Goal: Information Seeking & Learning: Learn about a topic

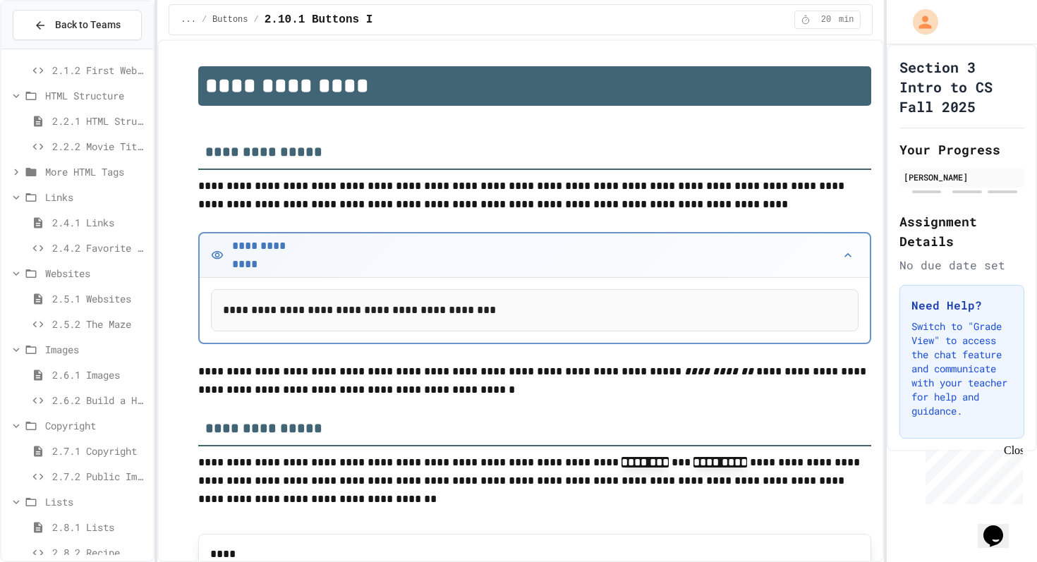
scroll to position [527, 0]
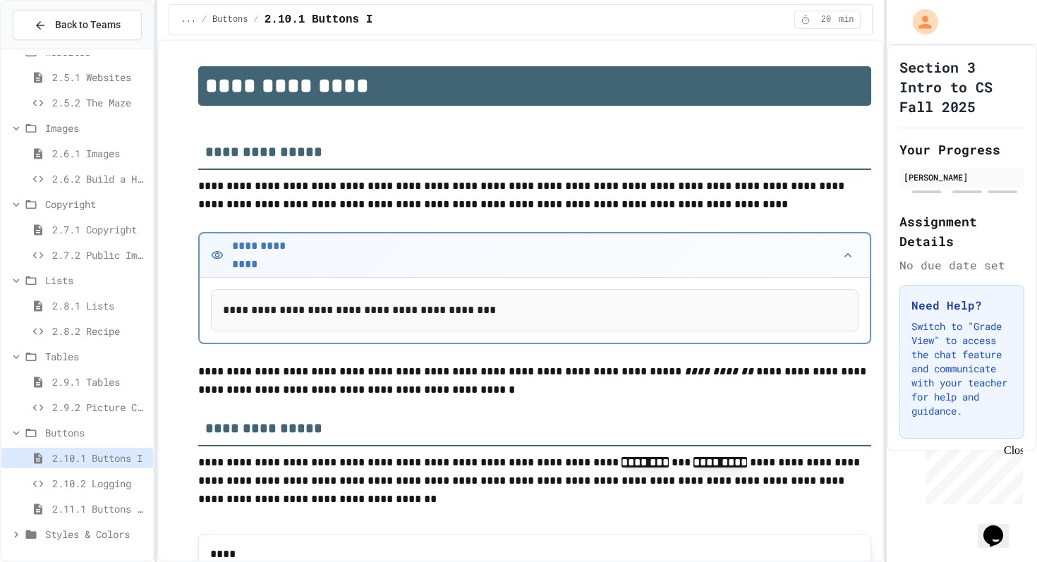
click at [66, 391] on div "2.9.1 Tables" at bounding box center [77, 384] width 152 height 25
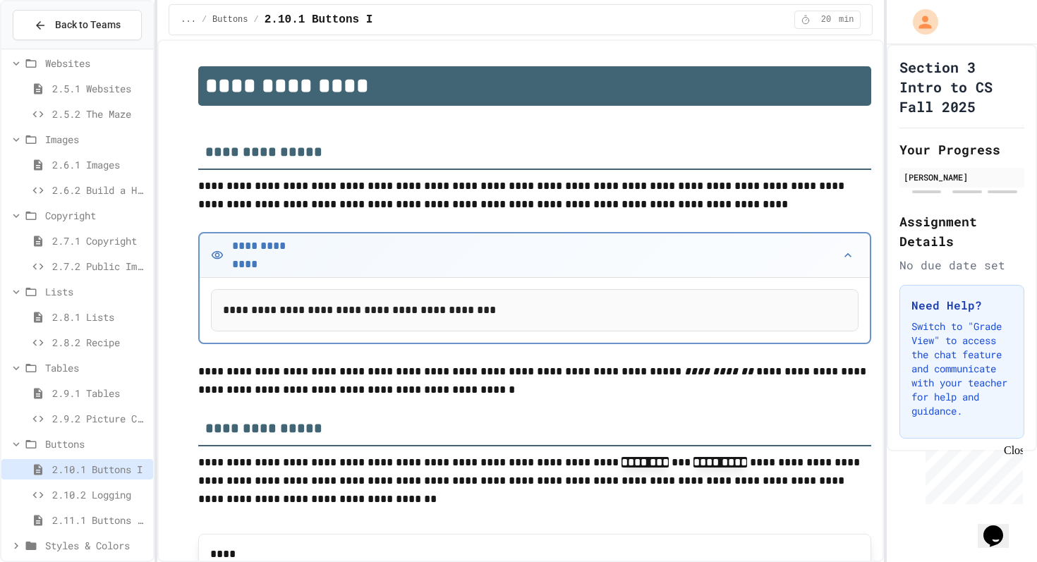
click at [66, 497] on span "2.10.2 Logging" at bounding box center [99, 494] width 95 height 15
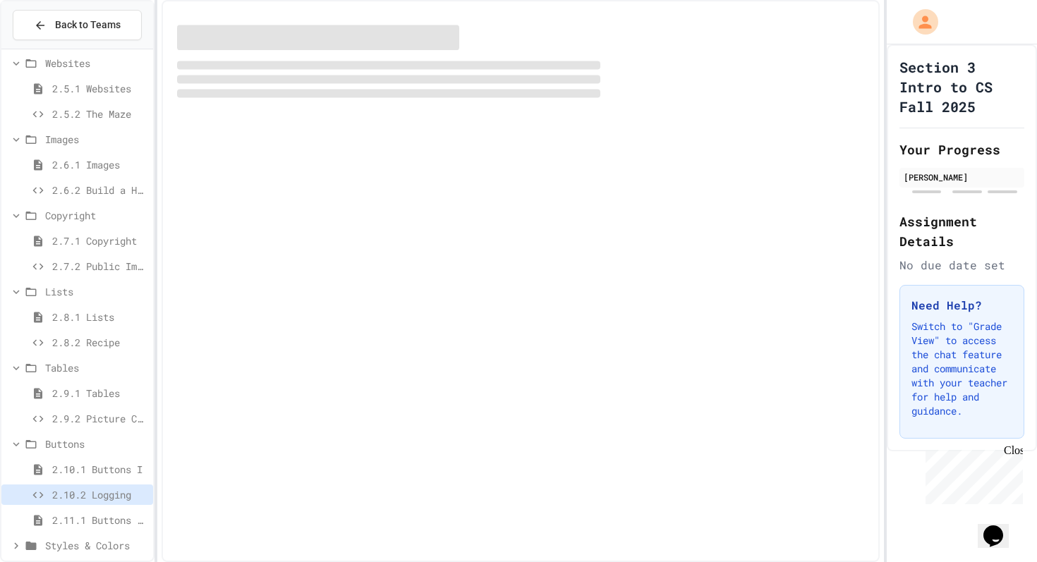
scroll to position [527, 0]
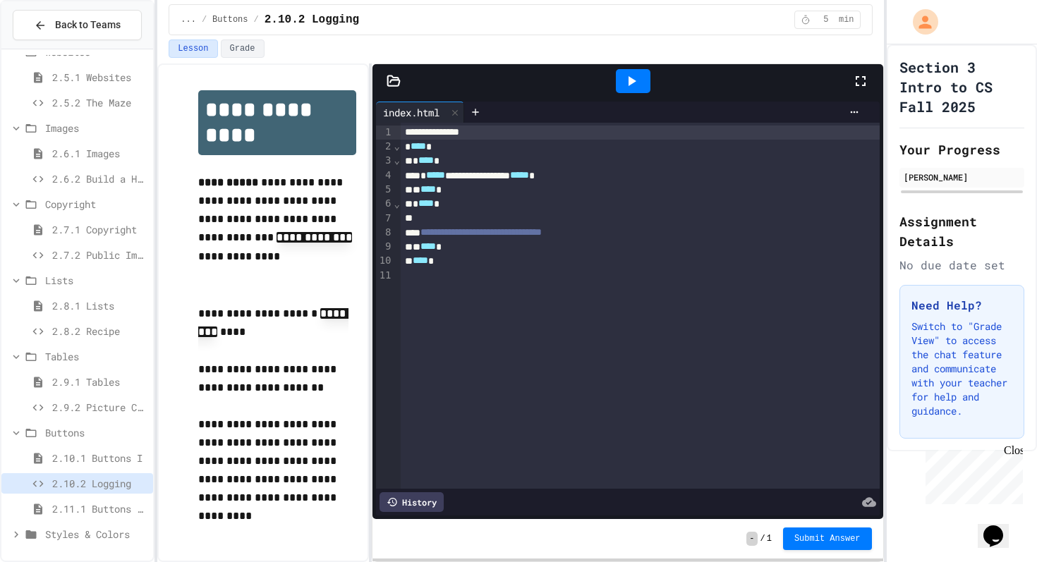
click at [95, 402] on span "2.9.2 Picture Collage" at bounding box center [99, 407] width 95 height 15
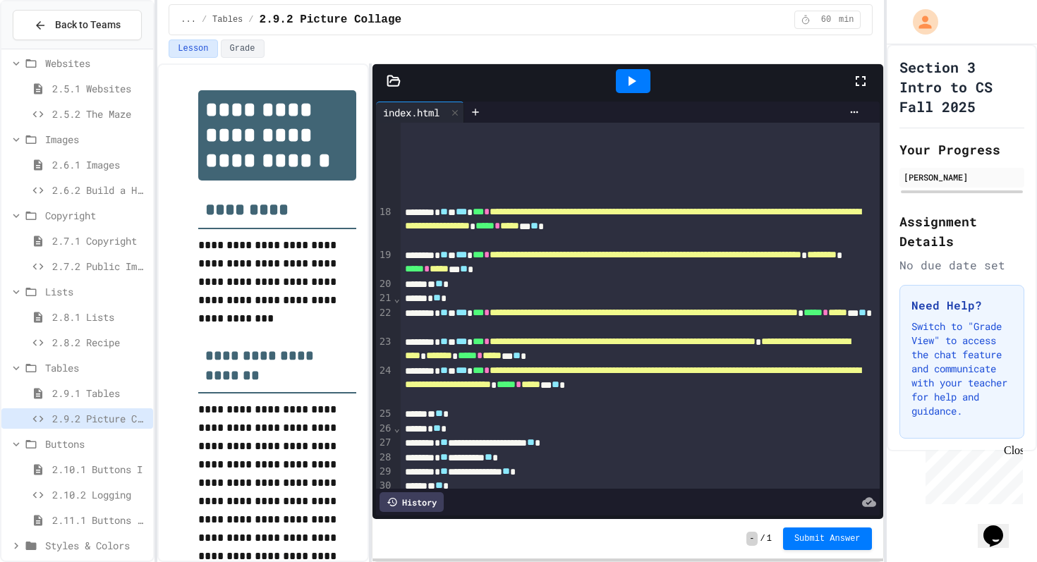
scroll to position [2761, 0]
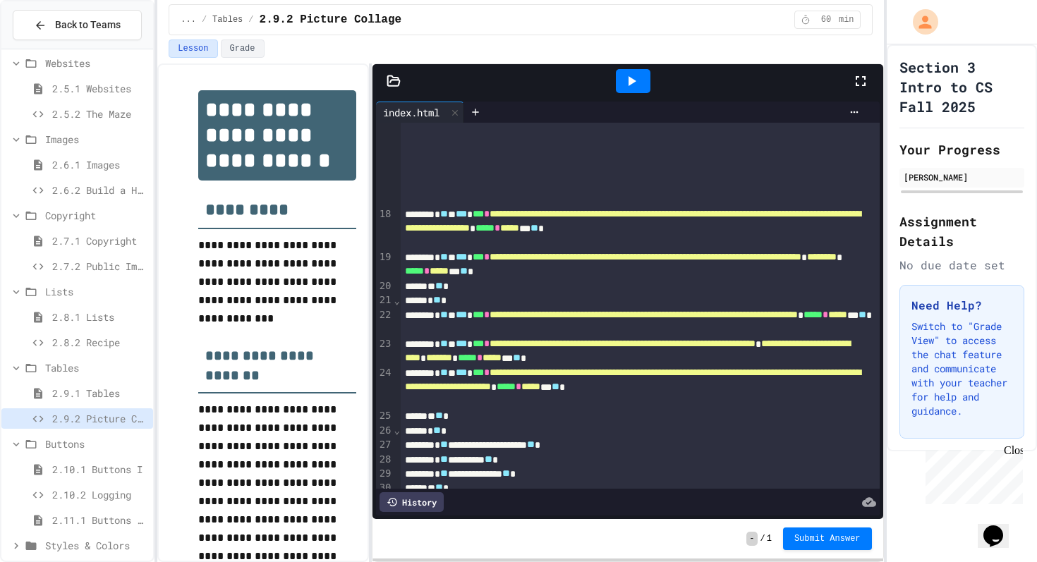
click at [640, 84] on div at bounding box center [633, 81] width 35 height 24
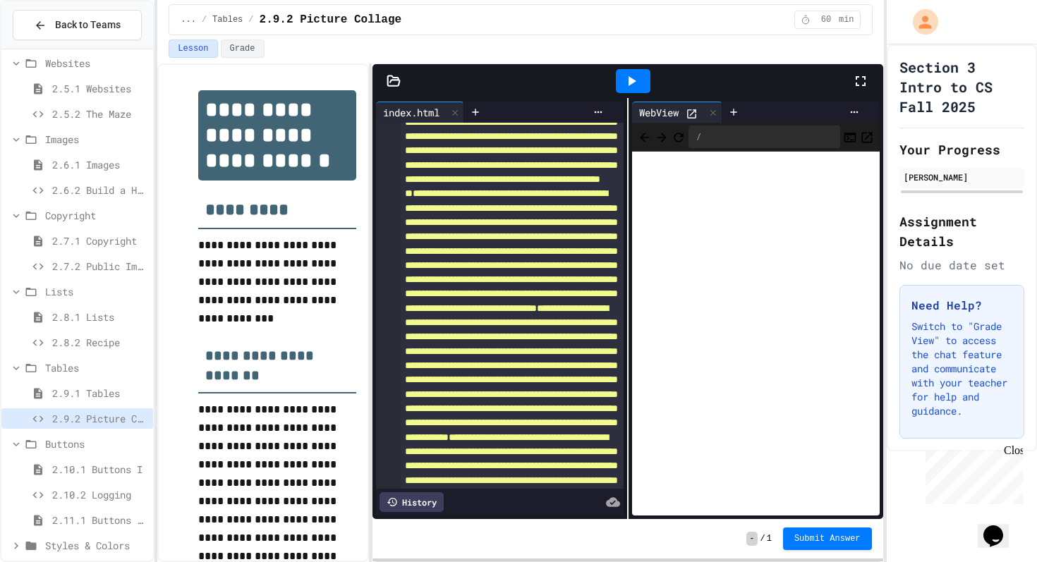
click at [710, 116] on icon at bounding box center [713, 113] width 10 height 10
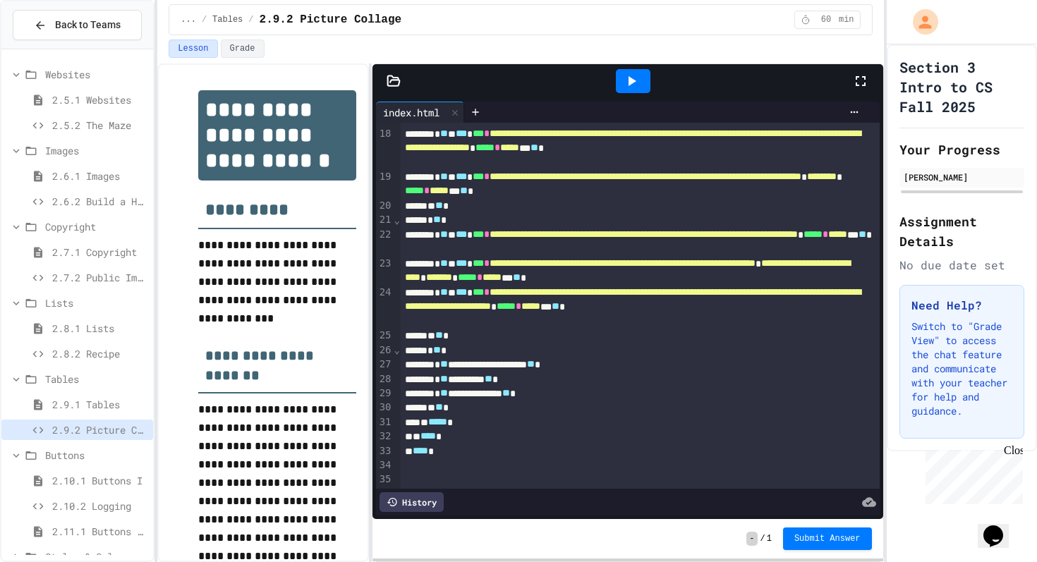
scroll to position [502, 0]
click at [90, 275] on span "2.7.2 Public Images" at bounding box center [99, 279] width 95 height 15
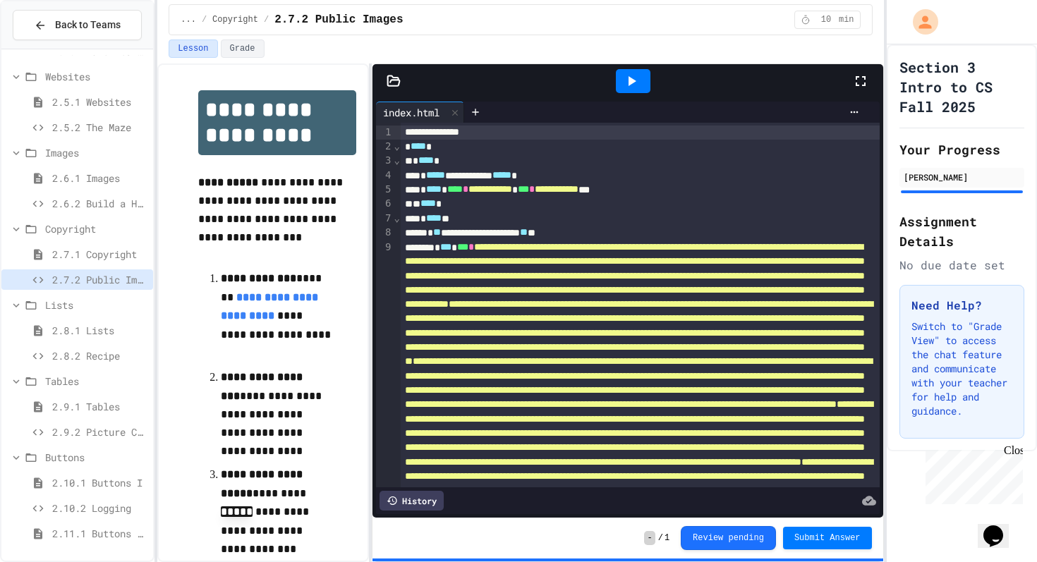
click at [643, 83] on div at bounding box center [633, 81] width 35 height 24
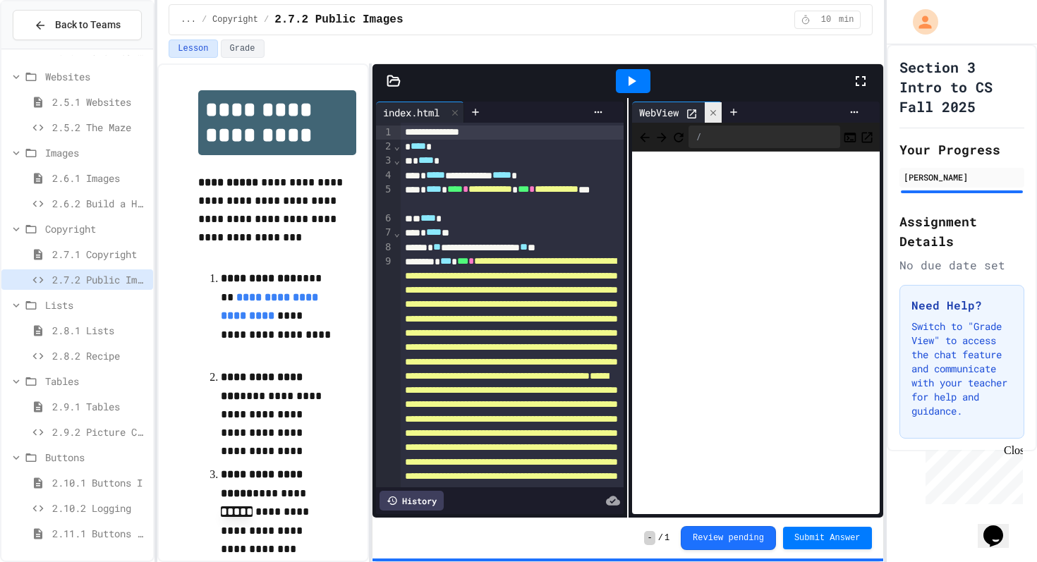
click at [717, 104] on div at bounding box center [713, 112] width 17 height 20
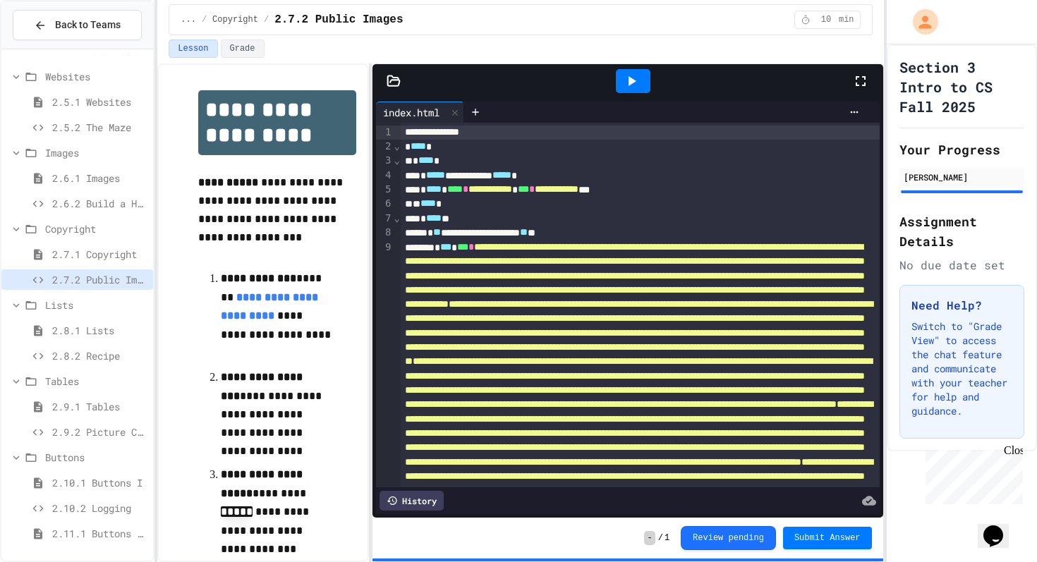
click at [80, 341] on div "2.8.1 Lists" at bounding box center [77, 332] width 152 height 25
click at [81, 329] on span "2.8.1 Lists" at bounding box center [99, 330] width 95 height 15
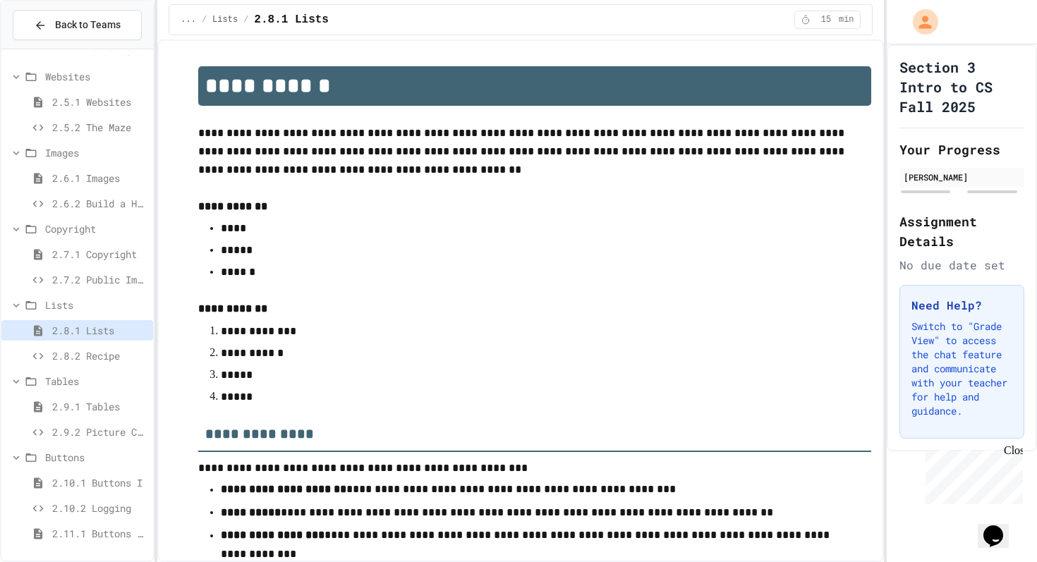
click at [100, 344] on div "2.8.1 Lists" at bounding box center [77, 332] width 152 height 25
click at [104, 352] on span "2.8.2 Recipe" at bounding box center [99, 355] width 95 height 15
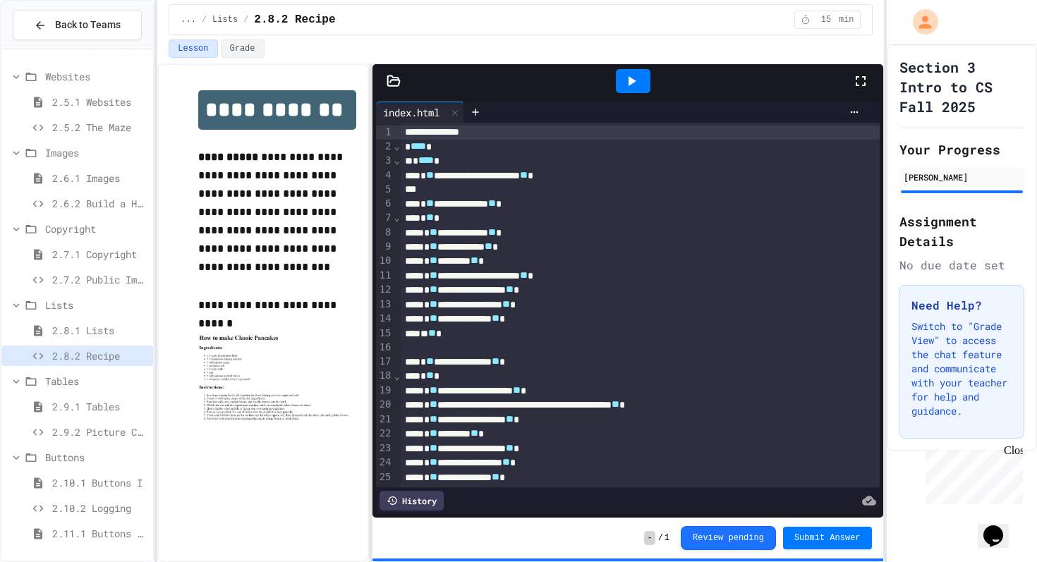
click at [639, 90] on div at bounding box center [633, 81] width 35 height 24
